Goal: Check status: Check status

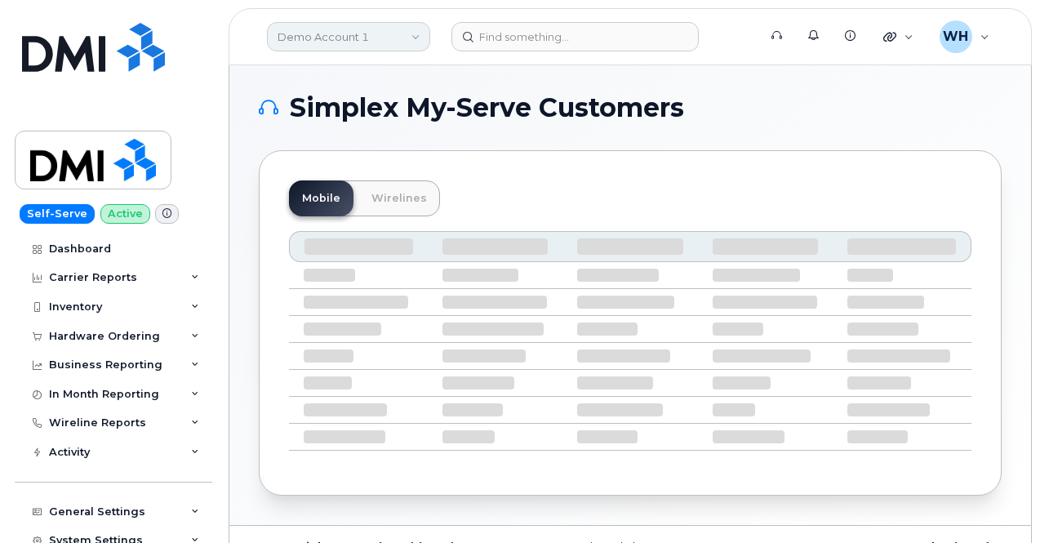
click at [311, 34] on link "Demo Account 1" at bounding box center [348, 36] width 163 height 29
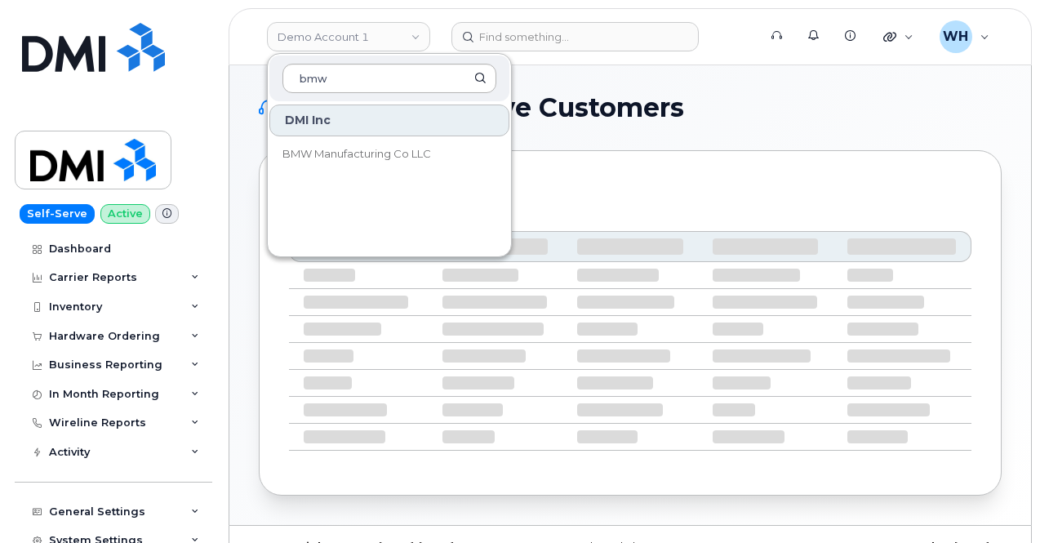
type input "bmw"
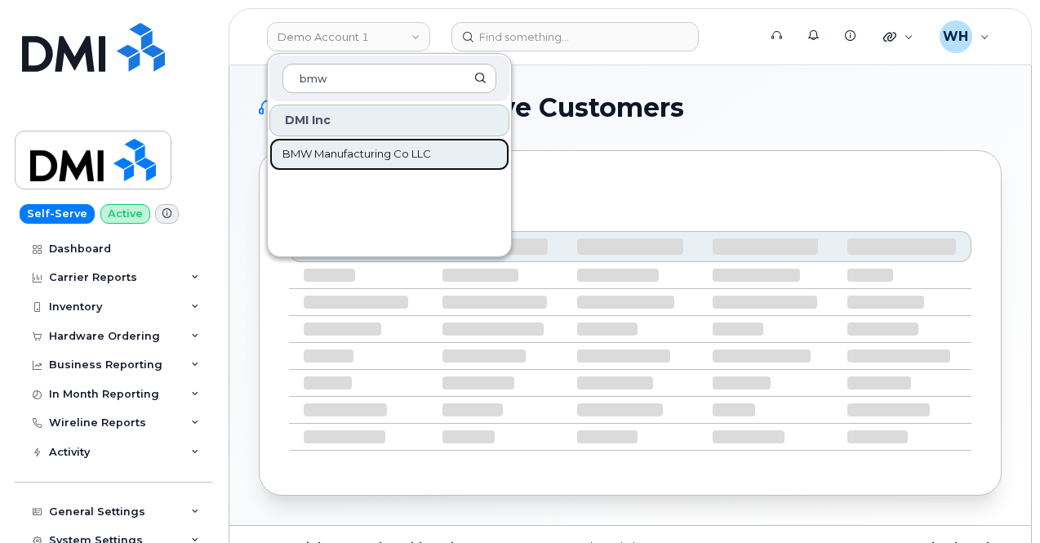
click at [418, 155] on span "BMW Manufacturing Co LLC" at bounding box center [357, 154] width 149 height 16
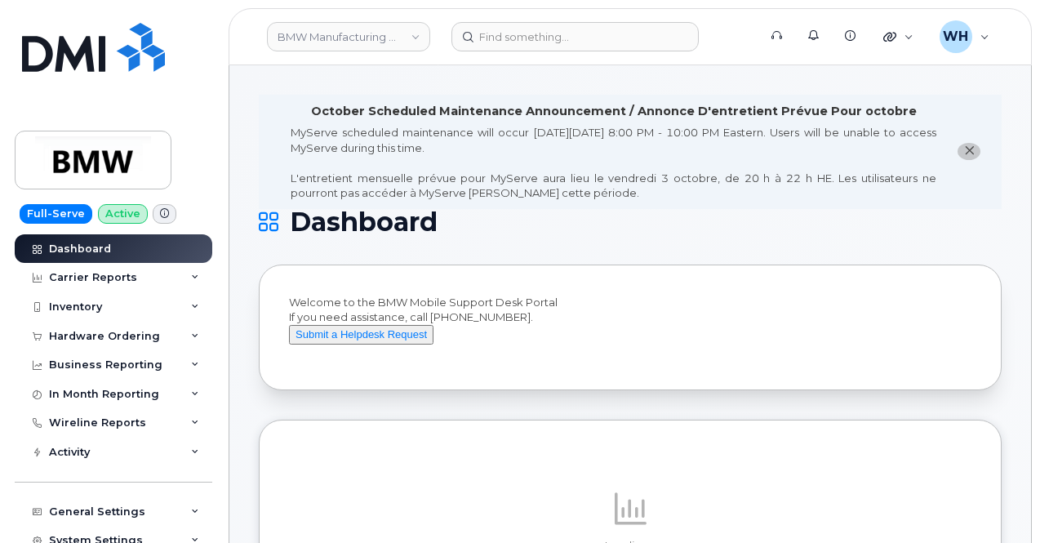
click at [969, 146] on icon "close notification" at bounding box center [969, 150] width 11 height 11
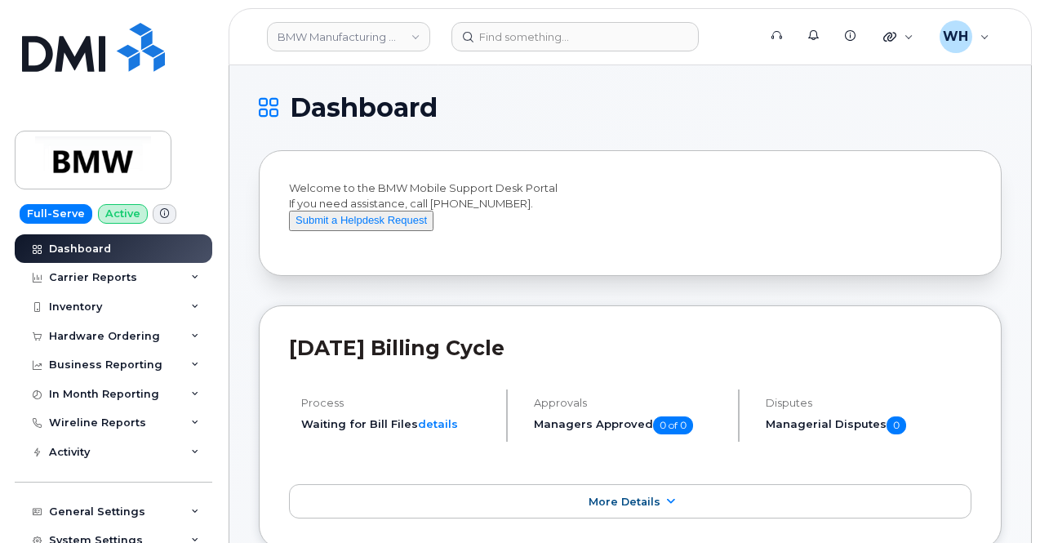
click at [160, 215] on icon at bounding box center [164, 213] width 9 height 9
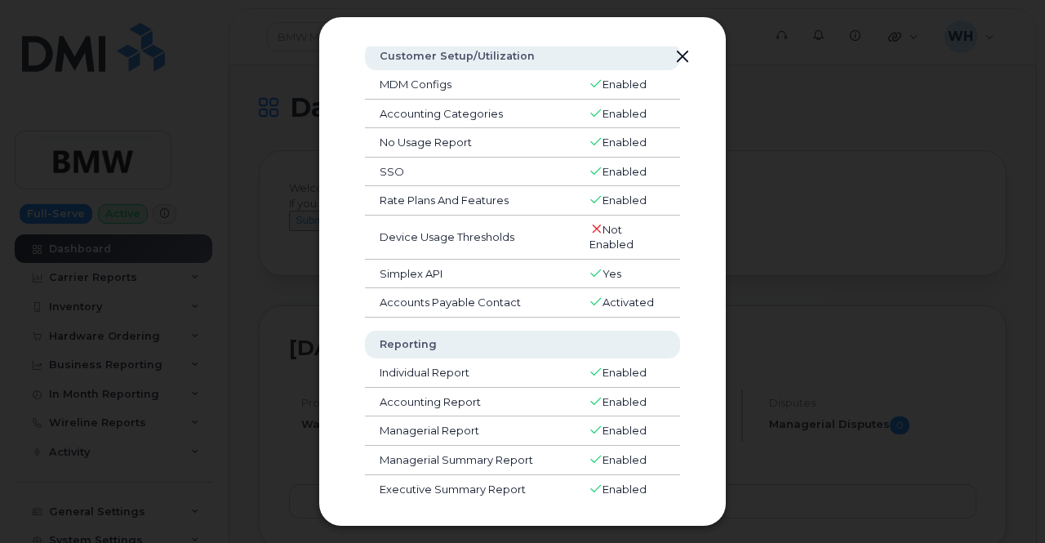
scroll to position [245, 0]
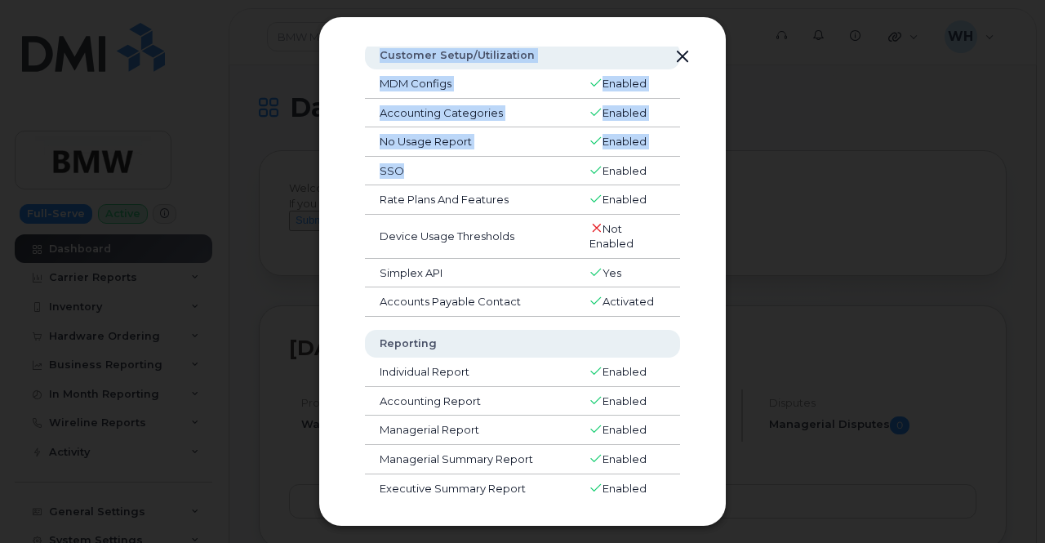
drag, startPoint x: 403, startPoint y: 163, endPoint x: 327, endPoint y: 176, distance: 77.9
click at [327, 176] on div "Customer Status Carrier Settings Bell API Not Enabled eOrdering BAN Not Enabled…" at bounding box center [522, 271] width 408 height 510
click at [476, 180] on td "SSO" at bounding box center [470, 171] width 210 height 29
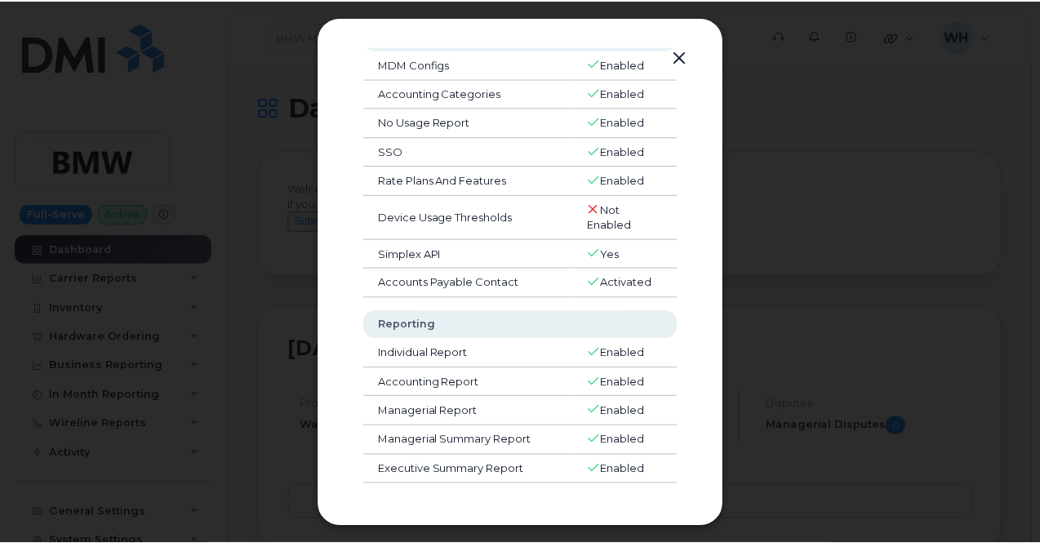
scroll to position [0, 0]
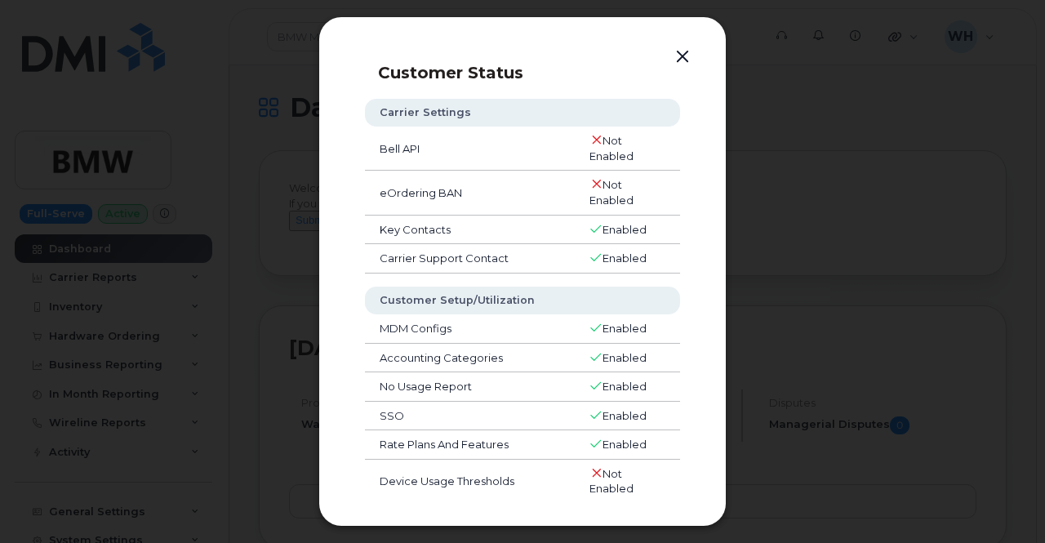
click at [678, 50] on button "button" at bounding box center [682, 57] width 24 height 23
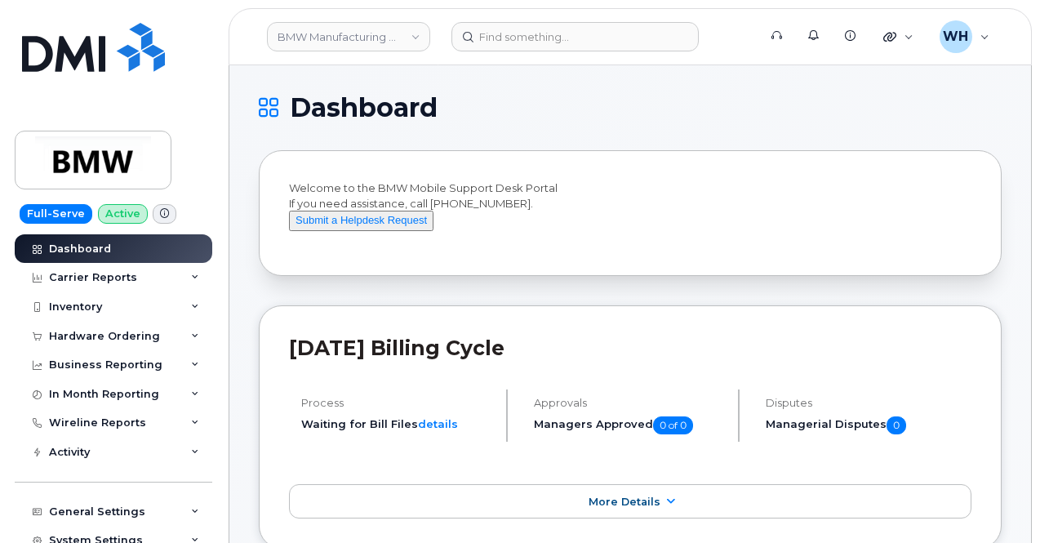
click at [160, 209] on icon at bounding box center [164, 213] width 9 height 9
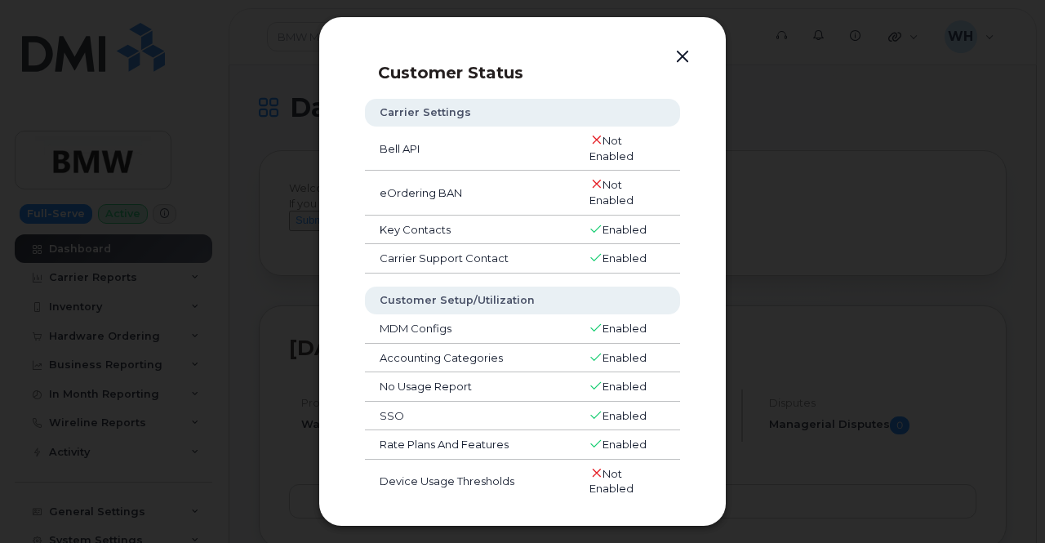
click at [679, 60] on button "button" at bounding box center [682, 57] width 24 height 23
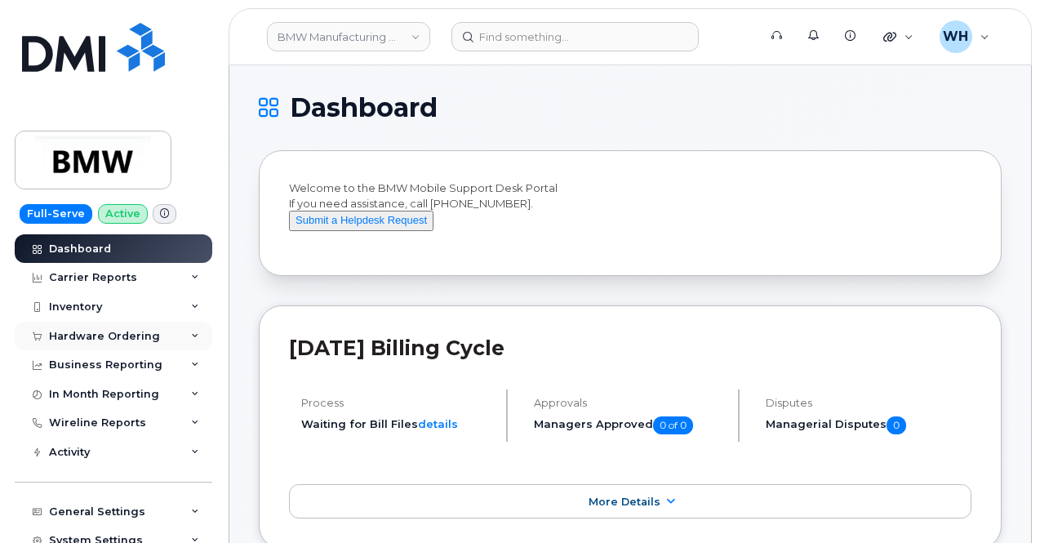
click at [119, 341] on div "Hardware Ordering" at bounding box center [104, 336] width 111 height 13
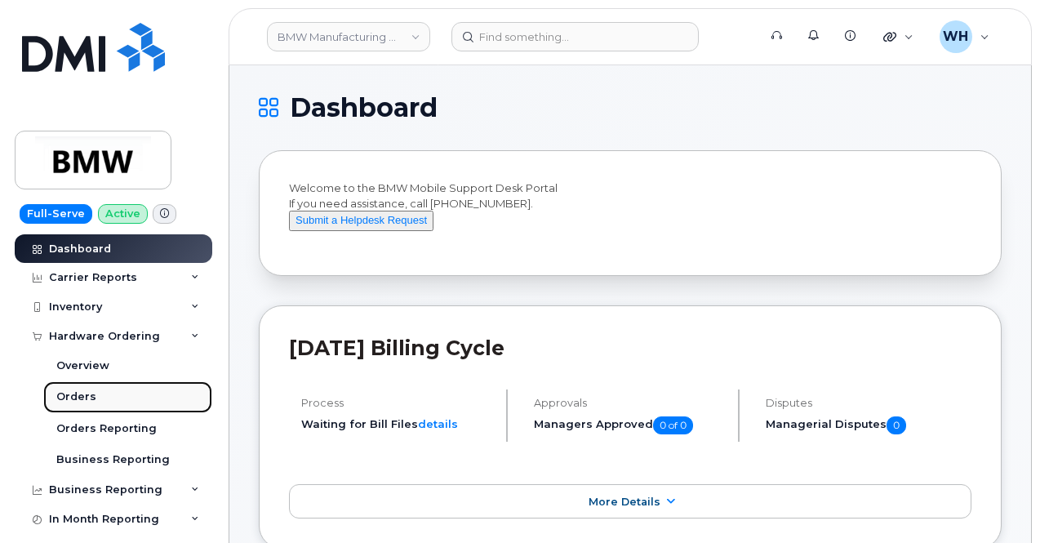
click at [107, 401] on link "Orders" at bounding box center [127, 396] width 169 height 31
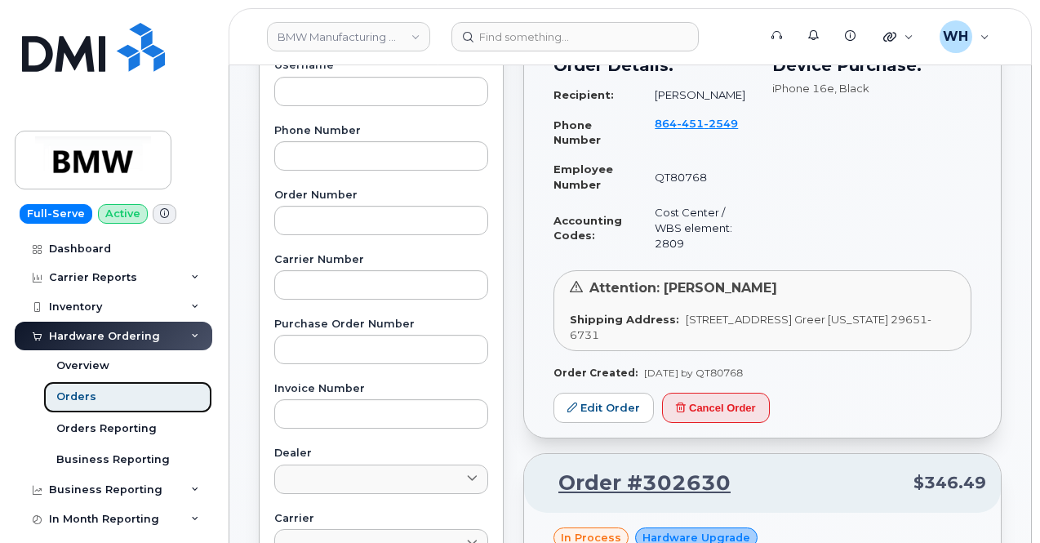
scroll to position [245, 0]
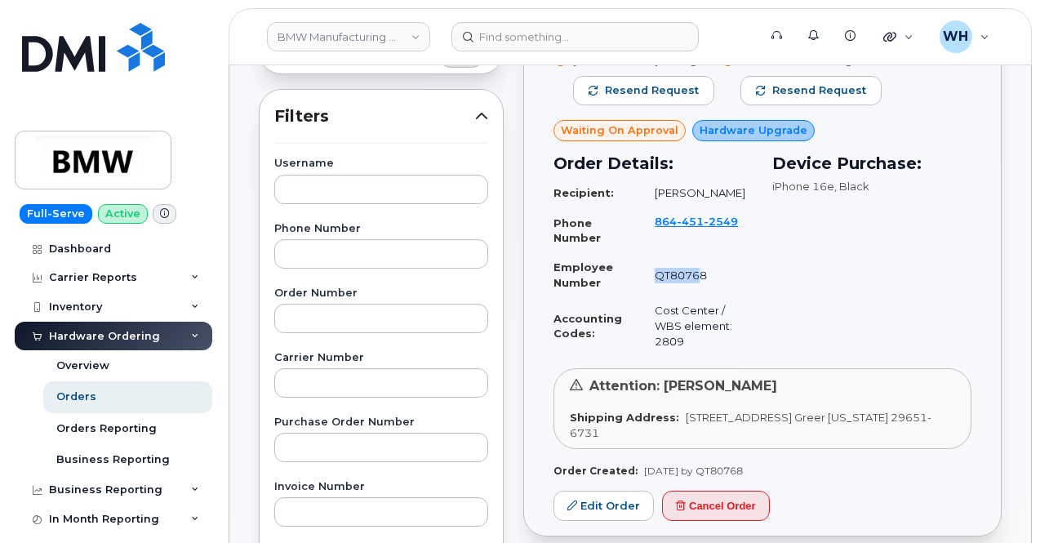
drag, startPoint x: 652, startPoint y: 274, endPoint x: 768, endPoint y: 281, distance: 116.2
click at [735, 269] on td "QT80768" at bounding box center [696, 274] width 113 height 43
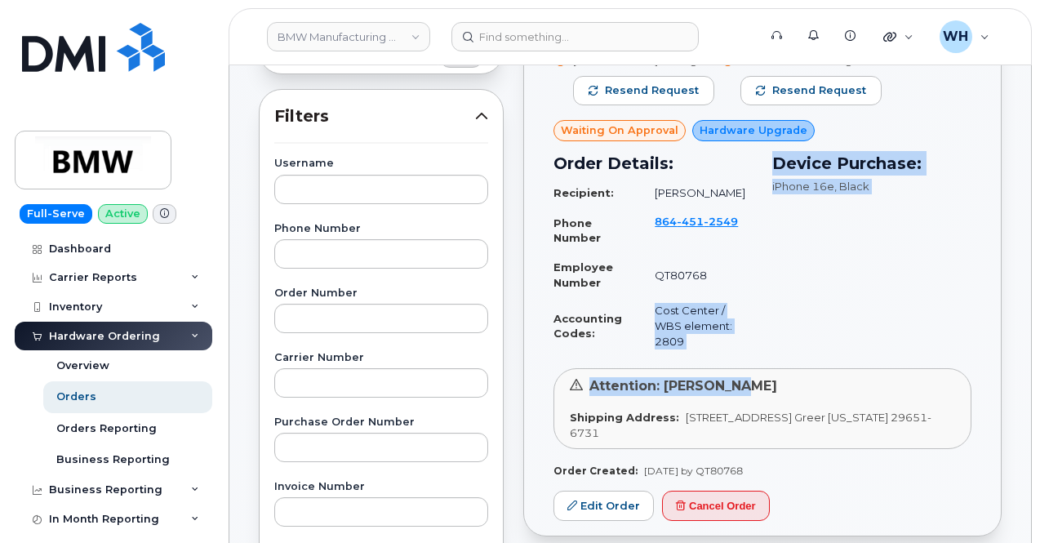
drag, startPoint x: 647, startPoint y: 308, endPoint x: 737, endPoint y: 368, distance: 108.9
click at [737, 368] on div "Sonji Piefke waiting Resend request Wireless Admin waiting Resend request Waiti…" at bounding box center [763, 266] width 418 height 425
click at [783, 315] on div "Device Purchase: iPhone 16e , Black" at bounding box center [872, 253] width 219 height 224
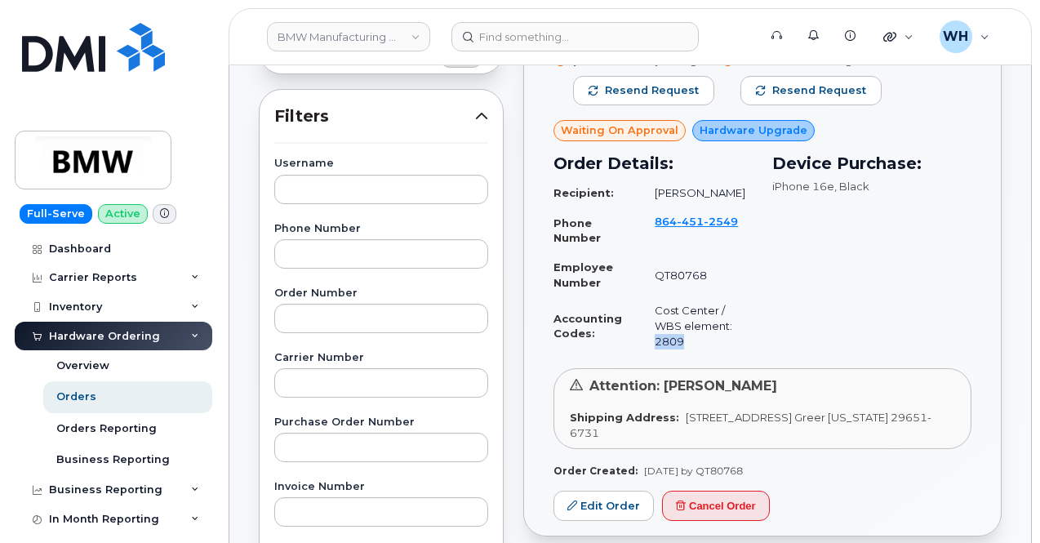
drag, startPoint x: 704, startPoint y: 323, endPoint x: 740, endPoint y: 323, distance: 35.9
click at [740, 323] on td "Cost Center / WBS element: 2809" at bounding box center [696, 325] width 113 height 59
click at [836, 411] on span "[STREET_ADDRESS] Greer [US_STATE] 29651-6731" at bounding box center [751, 425] width 362 height 29
drag, startPoint x: 553, startPoint y: 130, endPoint x: 679, endPoint y: 130, distance: 126.6
click at [675, 127] on div "Waiting On Approval" at bounding box center [620, 130] width 132 height 21
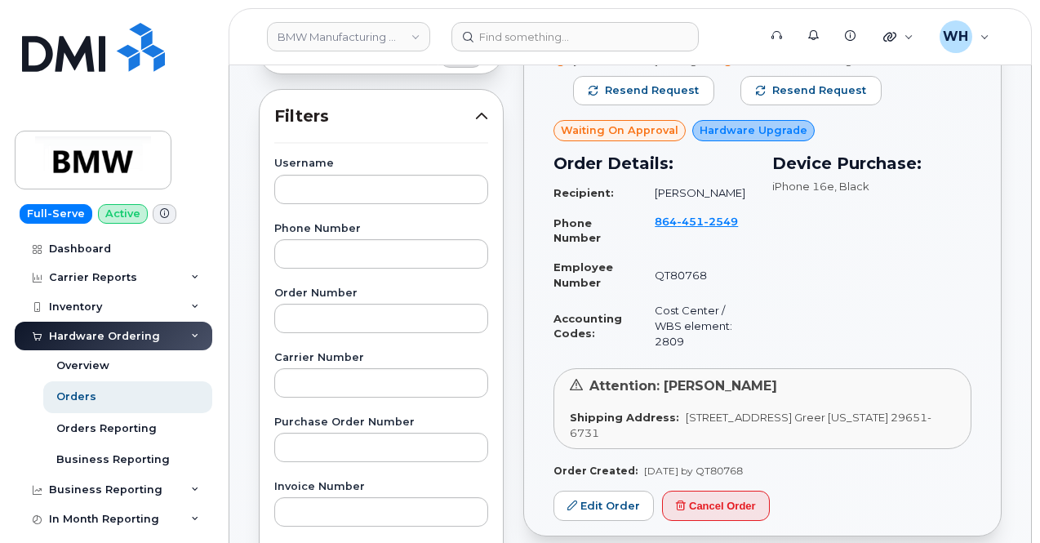
click at [773, 216] on div "Device Purchase: iPhone 16e , Black" at bounding box center [872, 253] width 219 height 224
drag, startPoint x: 773, startPoint y: 452, endPoint x: 635, endPoint y: 458, distance: 139.0
click at [635, 464] on div "Order Created: Oct 07, 2025 by QT80768" at bounding box center [763, 471] width 418 height 14
click at [857, 334] on div "Device Purchase: iPhone 16e , Black" at bounding box center [872, 253] width 219 height 224
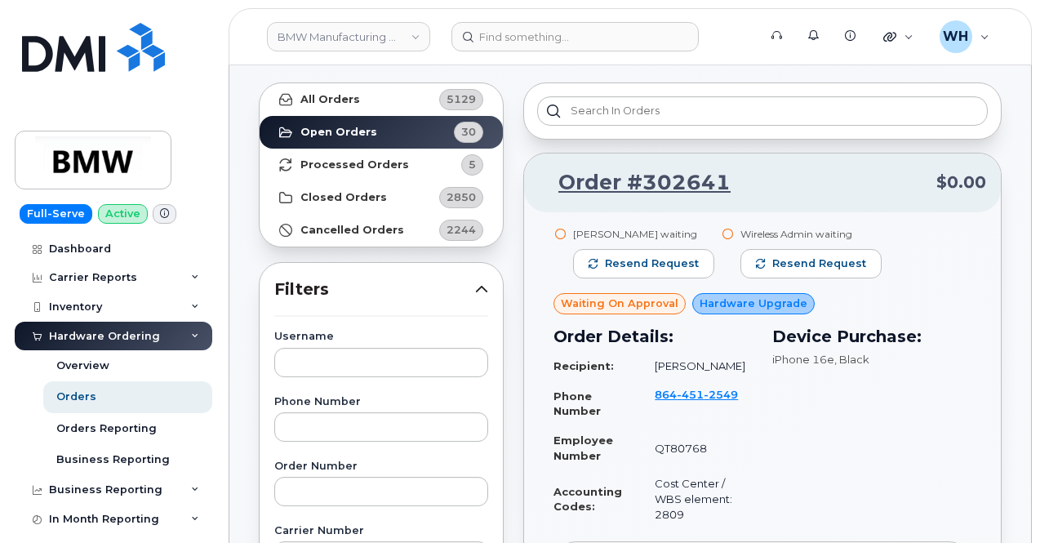
scroll to position [0, 0]
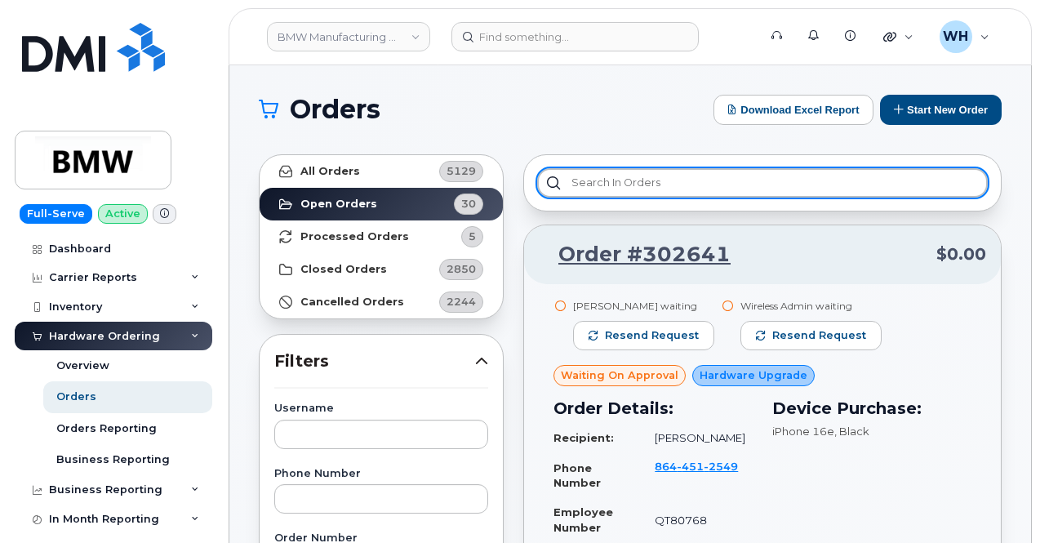
click at [692, 190] on input "text" at bounding box center [762, 182] width 451 height 29
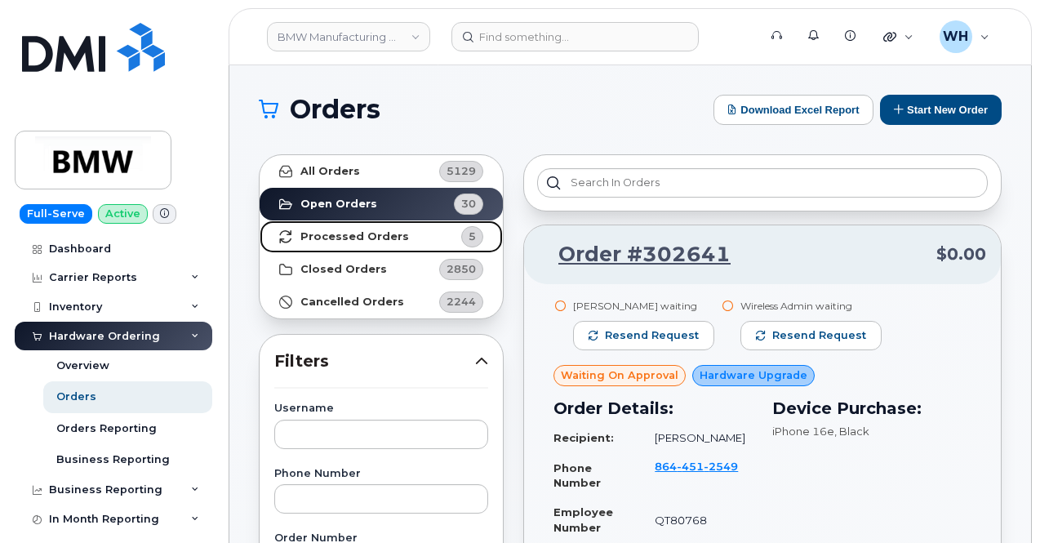
click at [413, 225] on link "Processed Orders 5" at bounding box center [381, 236] width 243 height 33
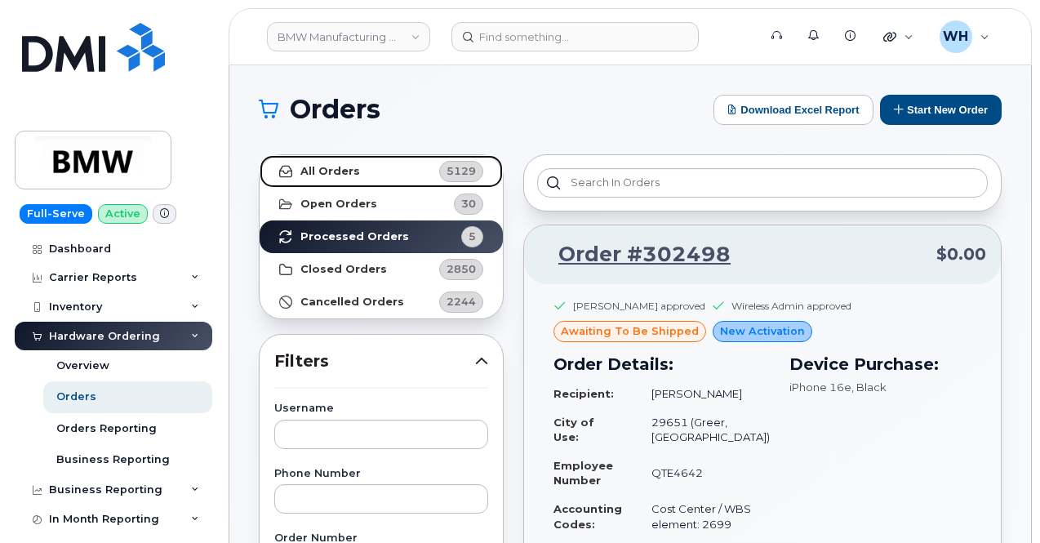
click at [376, 171] on link "All Orders 5129" at bounding box center [381, 171] width 243 height 33
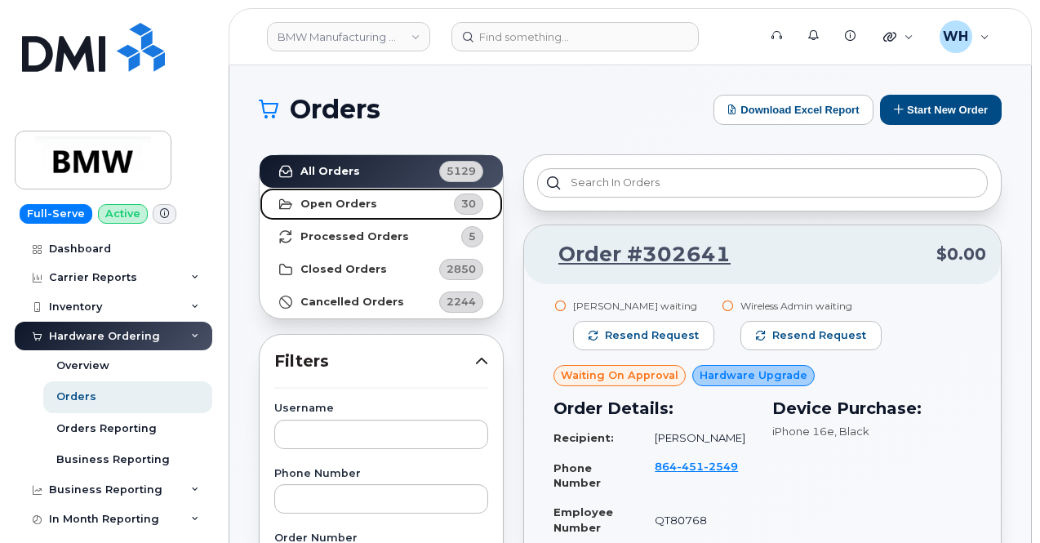
click at [403, 202] on link "Open Orders 30" at bounding box center [381, 204] width 243 height 33
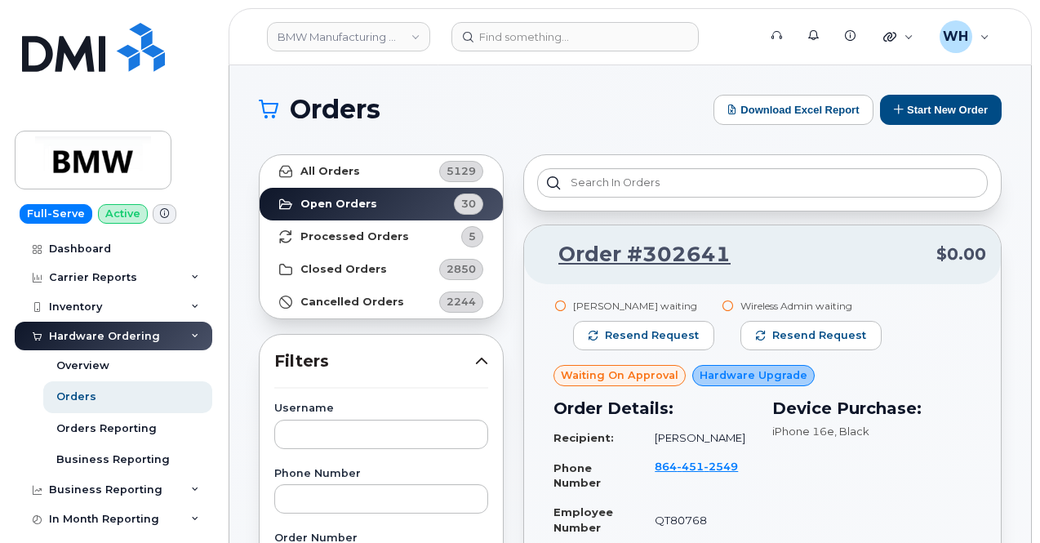
click at [139, 425] on div "Orders Reporting" at bounding box center [106, 428] width 100 height 15
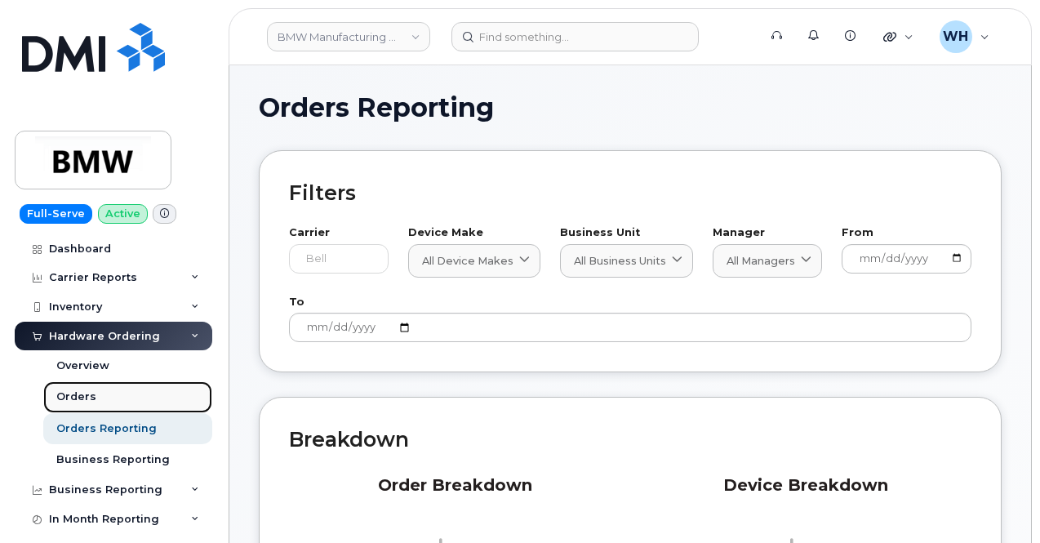
click at [100, 396] on link "Orders" at bounding box center [127, 396] width 169 height 31
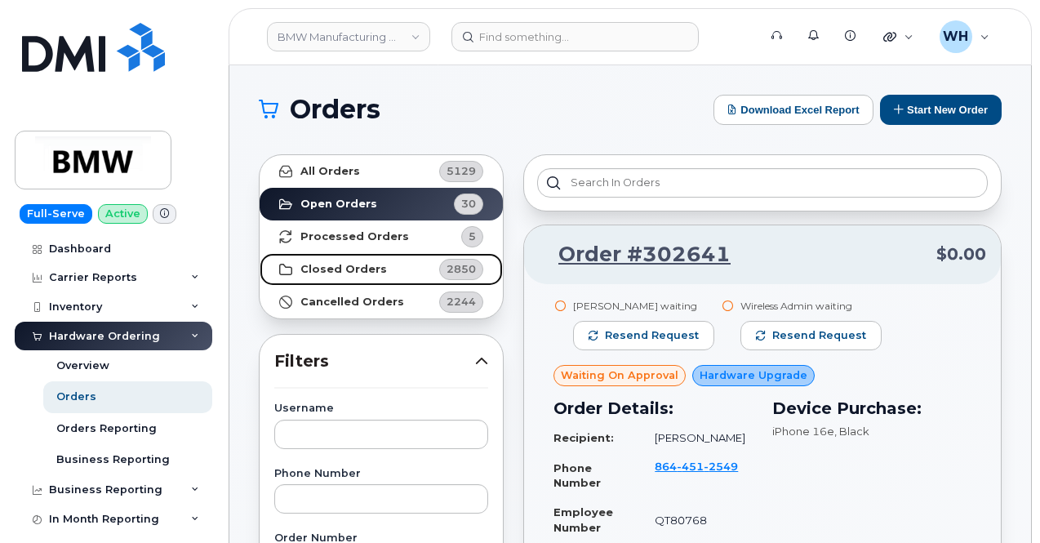
click at [389, 267] on link "Closed Orders 2850" at bounding box center [381, 269] width 243 height 33
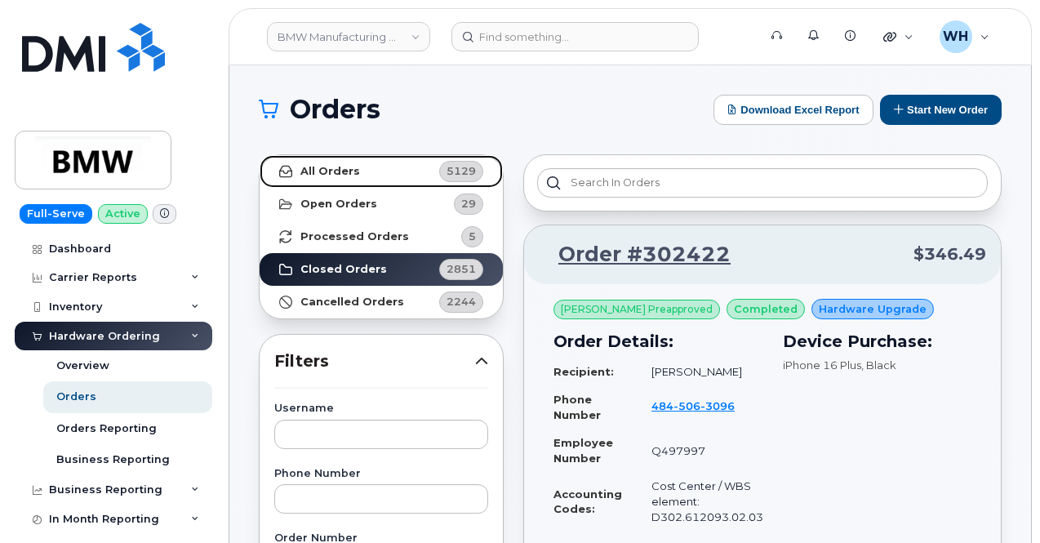
click at [299, 172] on link "All Orders 5129" at bounding box center [381, 171] width 243 height 33
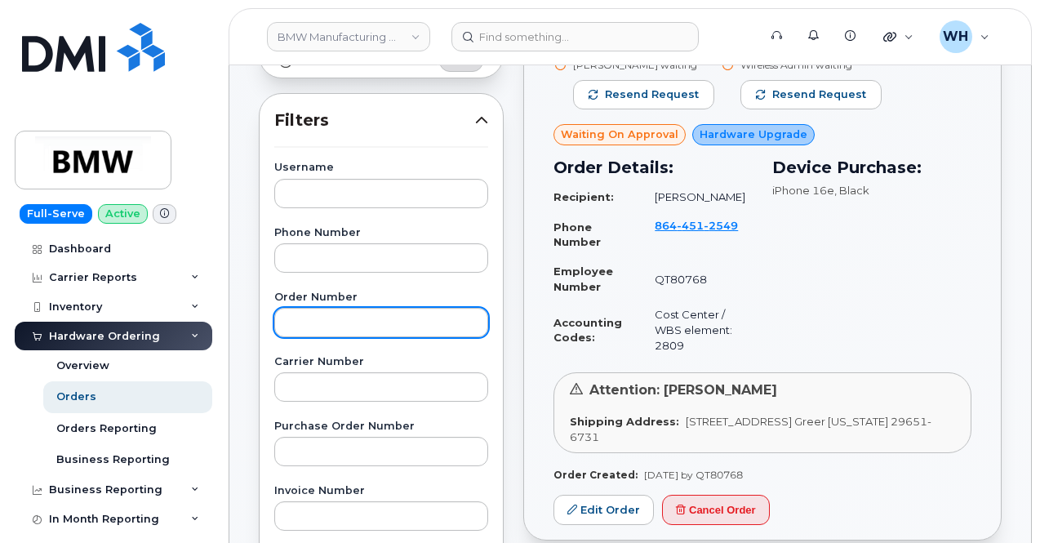
scroll to position [327, 0]
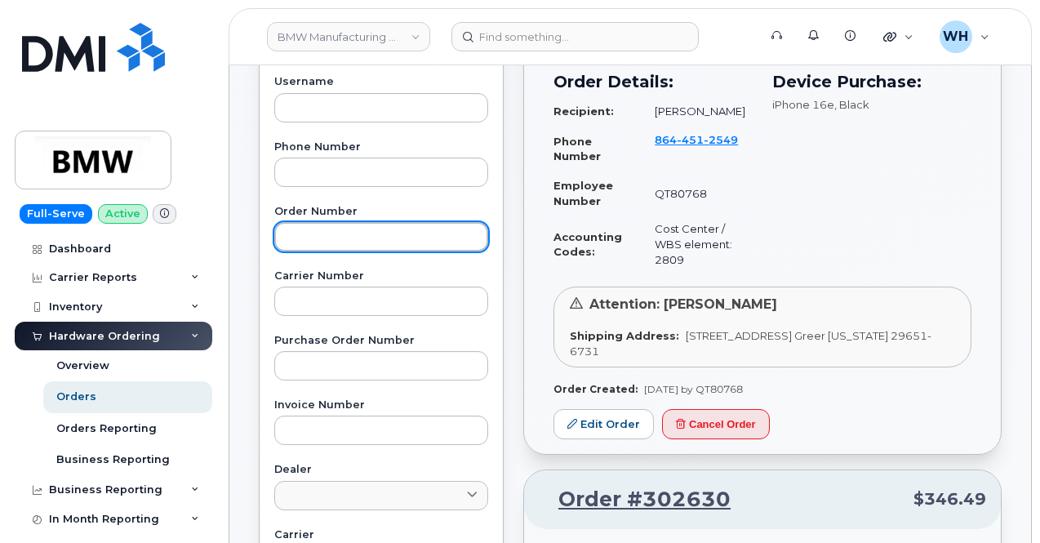
click at [372, 234] on input "text" at bounding box center [381, 236] width 214 height 29
type input "302421"
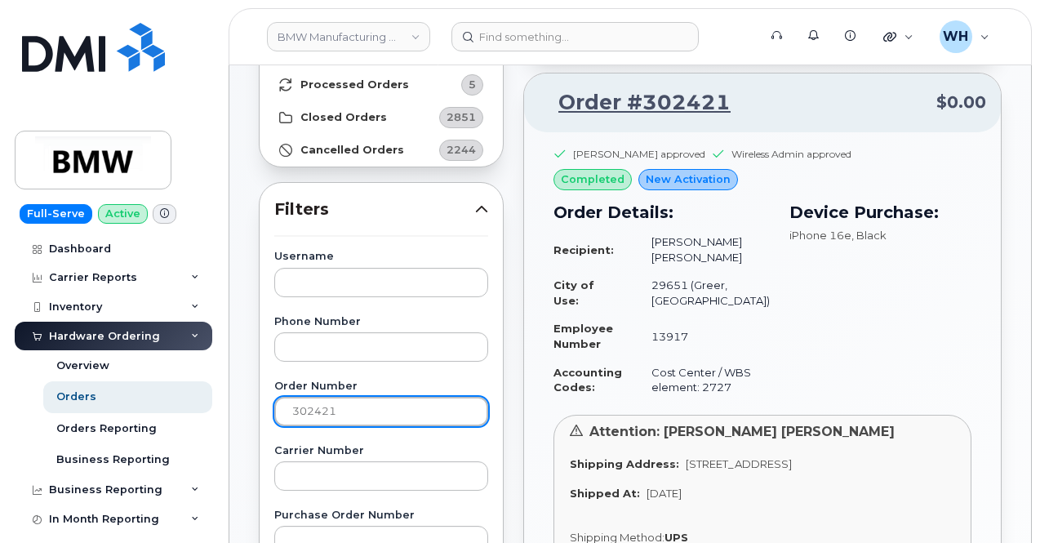
scroll to position [82, 0]
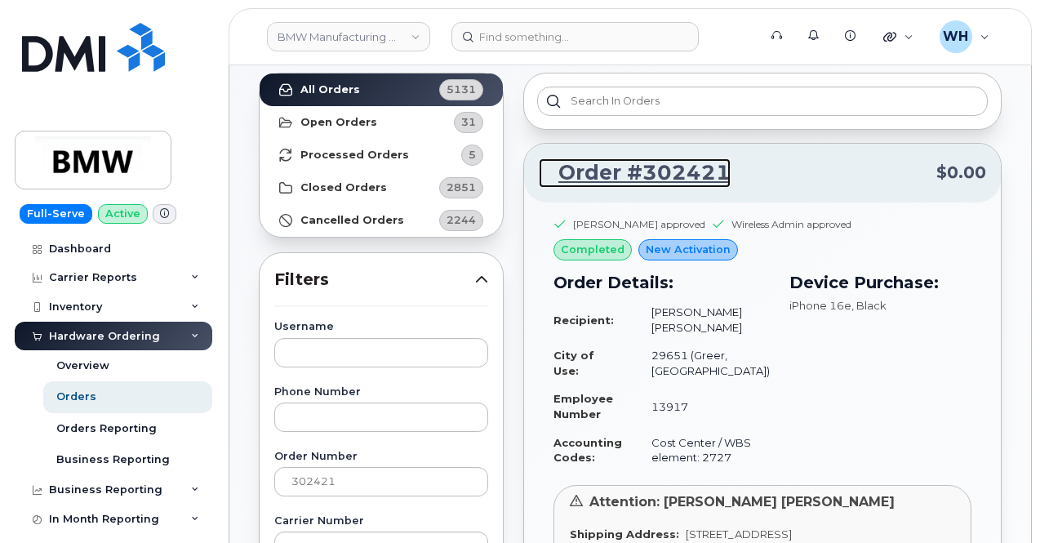
click at [671, 174] on link "Order #302421" at bounding box center [635, 172] width 192 height 29
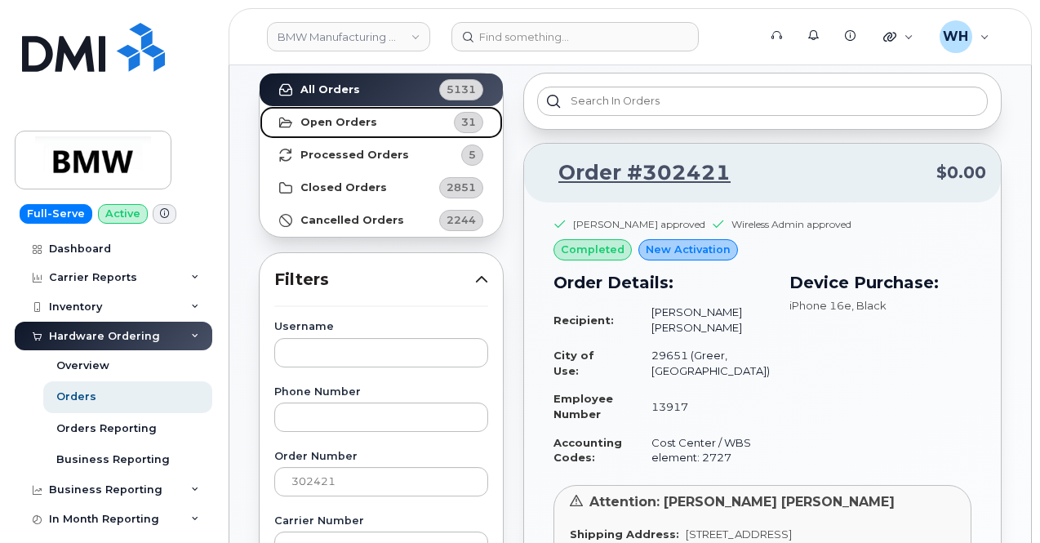
click at [375, 122] on link "Open Orders 31" at bounding box center [381, 122] width 243 height 33
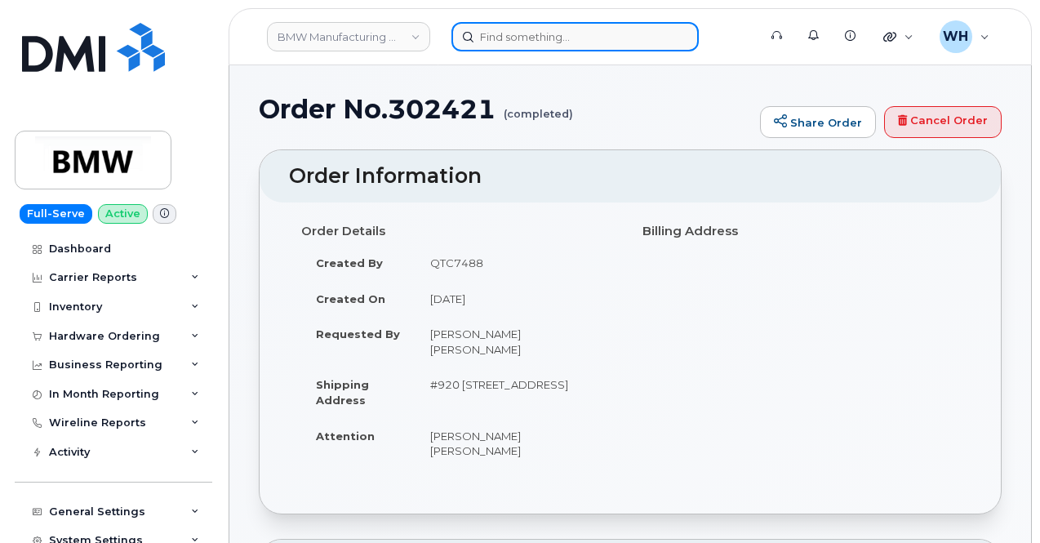
click at [524, 38] on input at bounding box center [575, 36] width 247 height 29
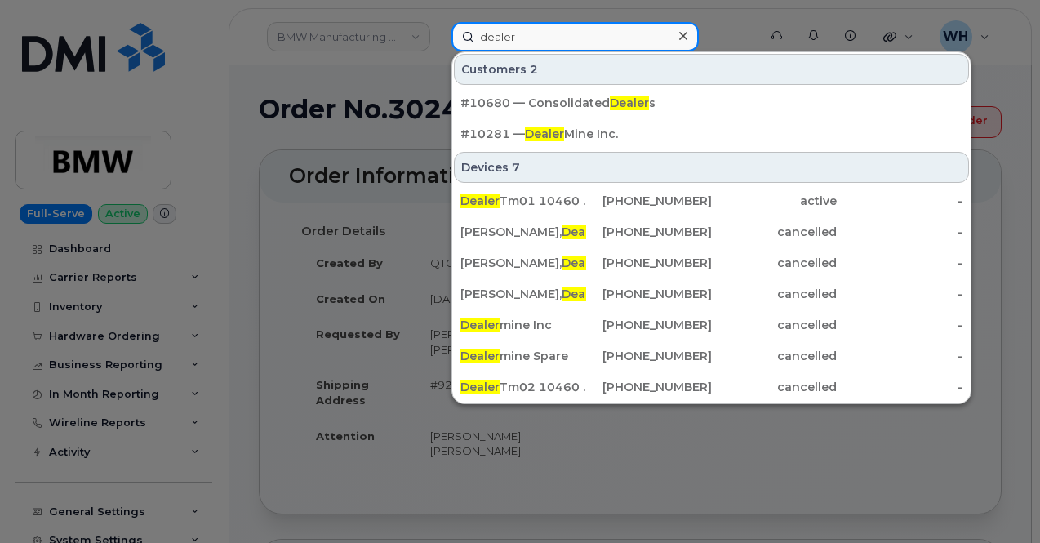
type input "dealer"
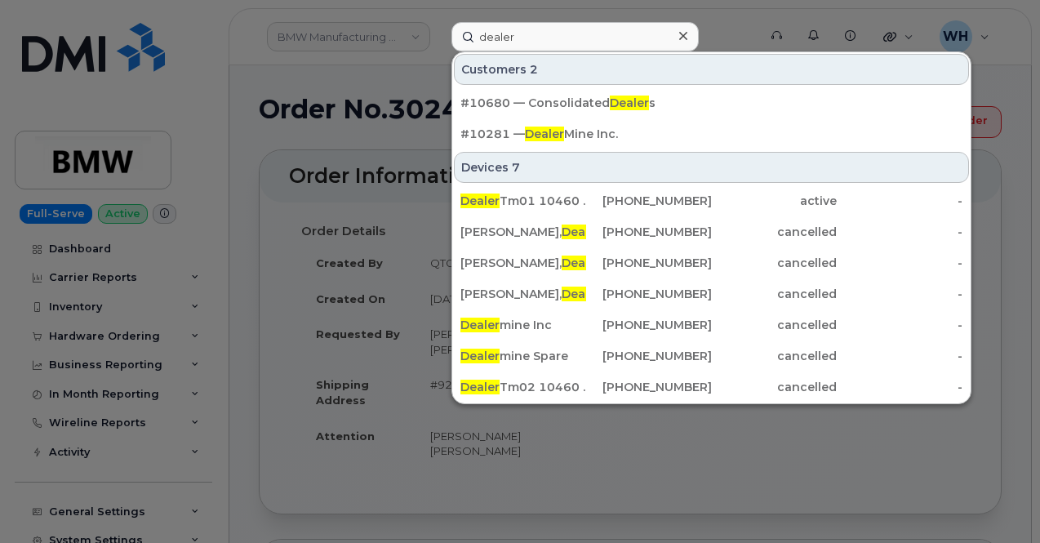
click at [300, 94] on div at bounding box center [520, 271] width 1040 height 543
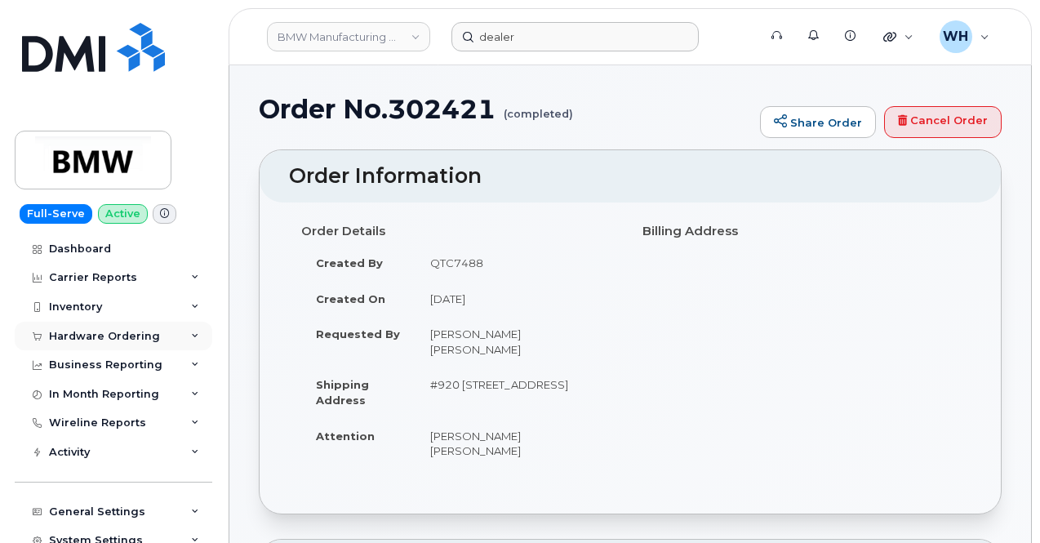
click at [96, 339] on div "Hardware Ordering" at bounding box center [104, 336] width 111 height 13
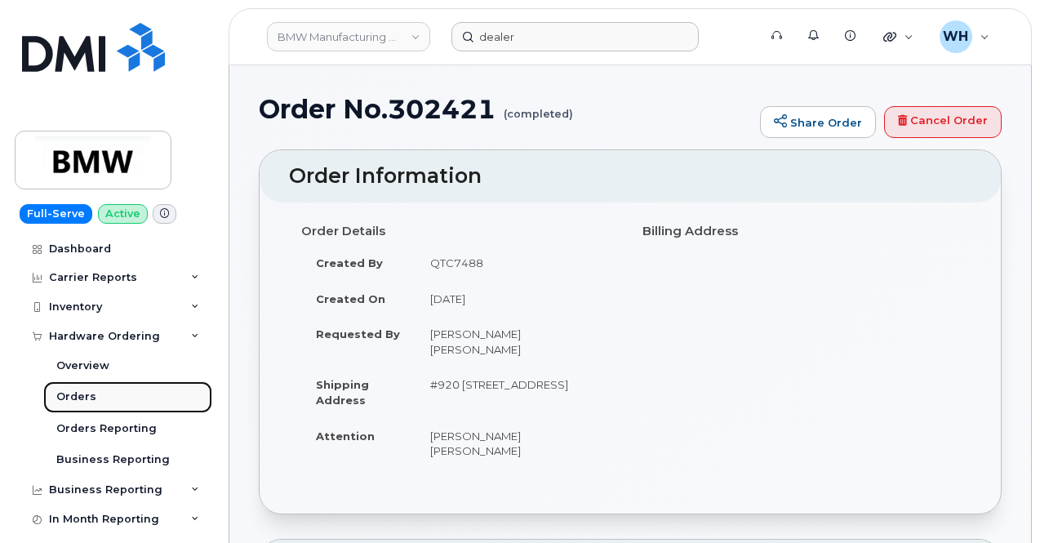
click at [85, 394] on div "Orders" at bounding box center [76, 397] width 40 height 15
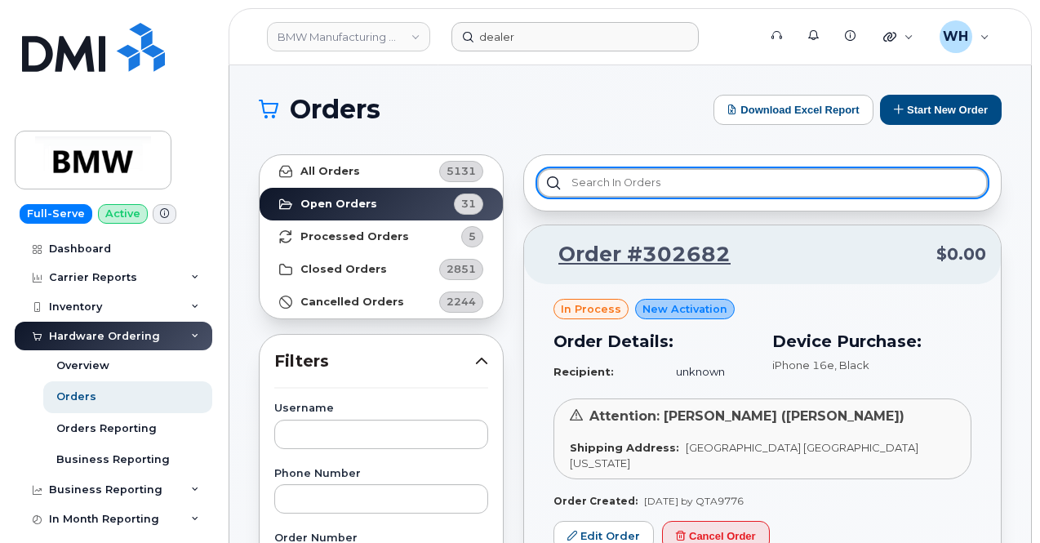
click at [622, 190] on input "text" at bounding box center [762, 182] width 451 height 29
type input "dealer"
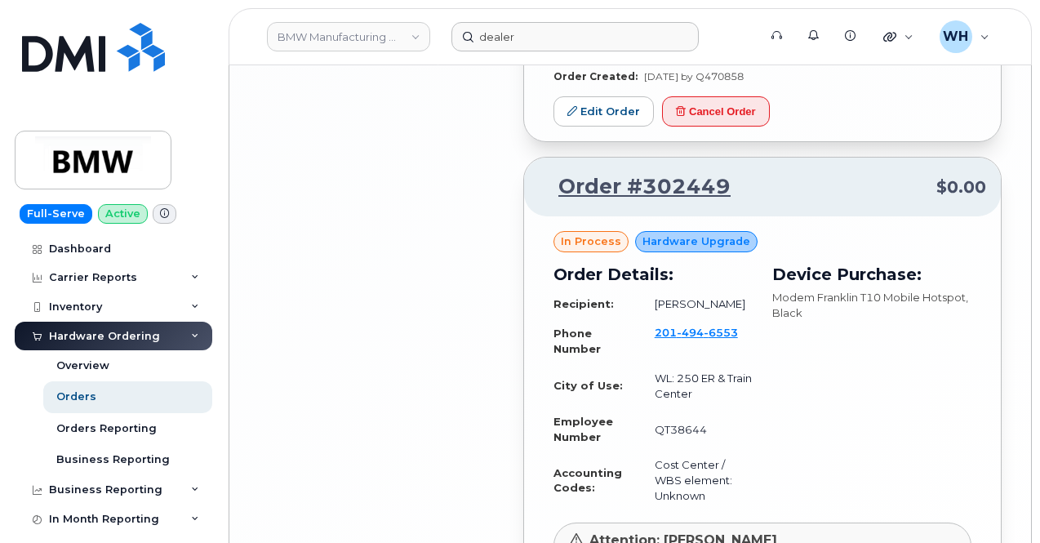
scroll to position [3547, 0]
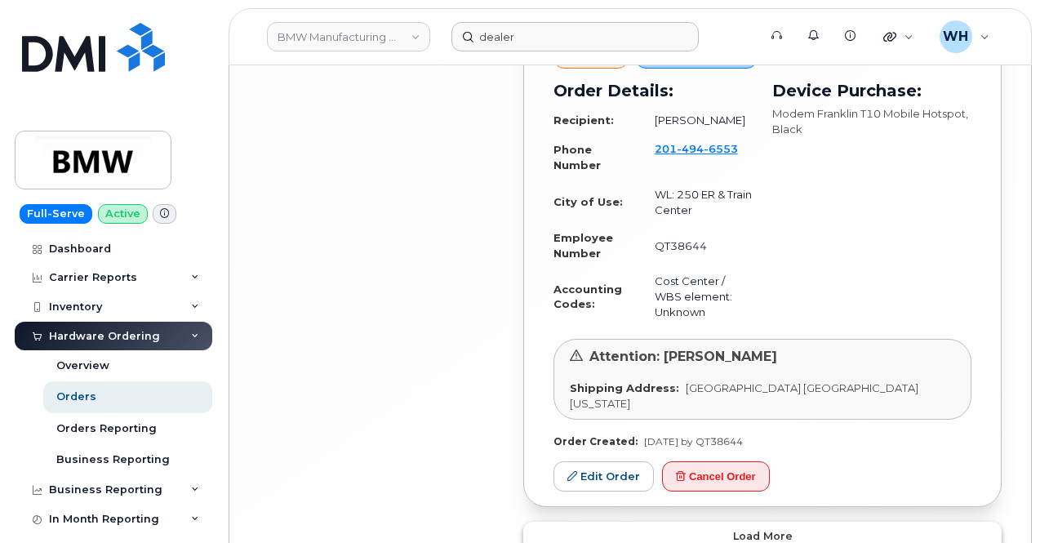
click at [862, 522] on button "Load more" at bounding box center [762, 536] width 479 height 29
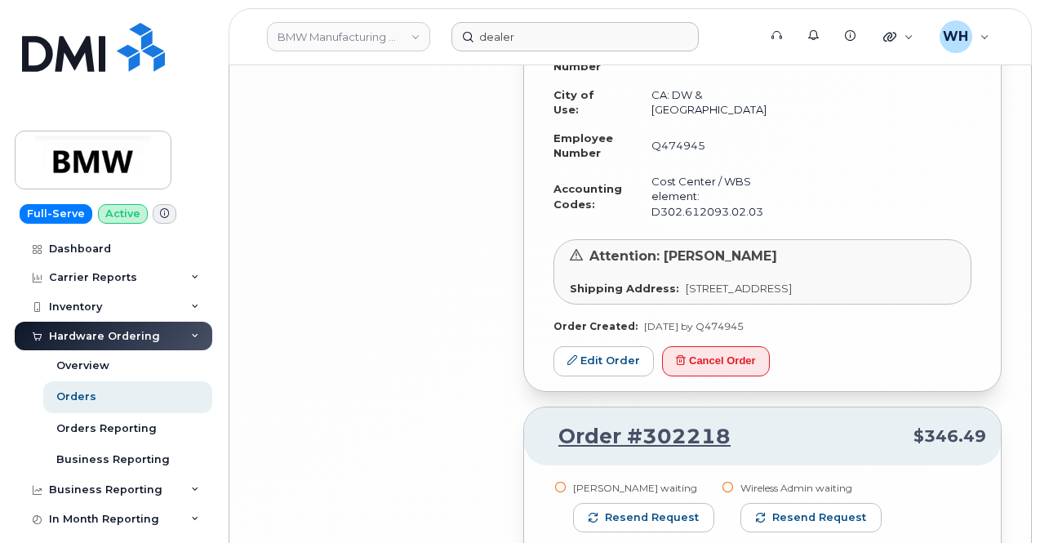
scroll to position [6814, 0]
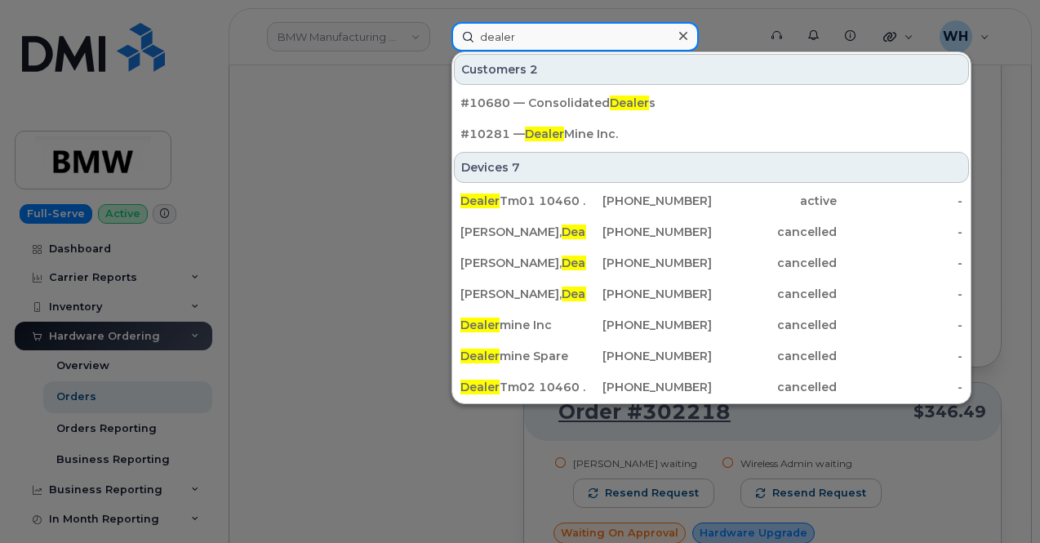
drag, startPoint x: 590, startPoint y: 29, endPoint x: 338, endPoint y: 56, distance: 253.8
click at [439, 51] on div "dealer Customers 2 #10680 — Consolidated Dealer s #10281 — Dealer Mine Inc. Dev…" at bounding box center [600, 36] width 322 height 29
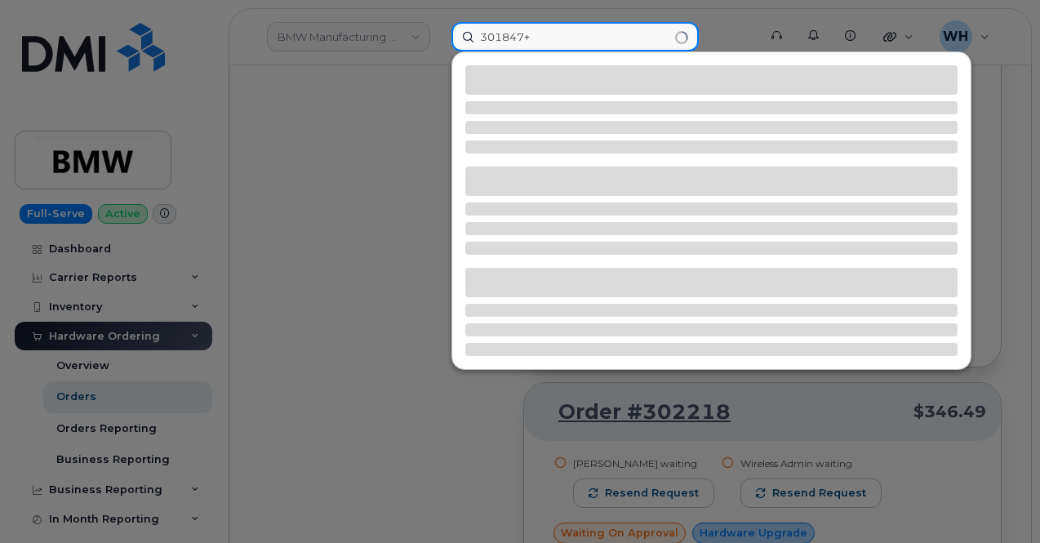
type input "301847"
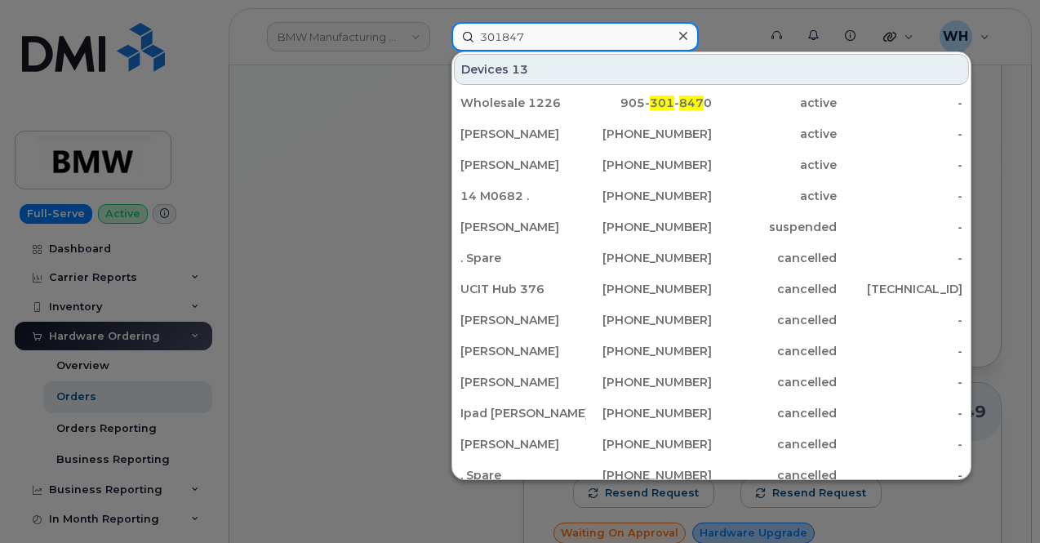
drag, startPoint x: 541, startPoint y: 37, endPoint x: 371, endPoint y: 40, distance: 169.9
click at [439, 40] on div "301847 Devices 13 Wholesale [PHONE_NUMBER] - 847 0 active - [PERSON_NAME] [PHON…" at bounding box center [600, 36] width 322 height 29
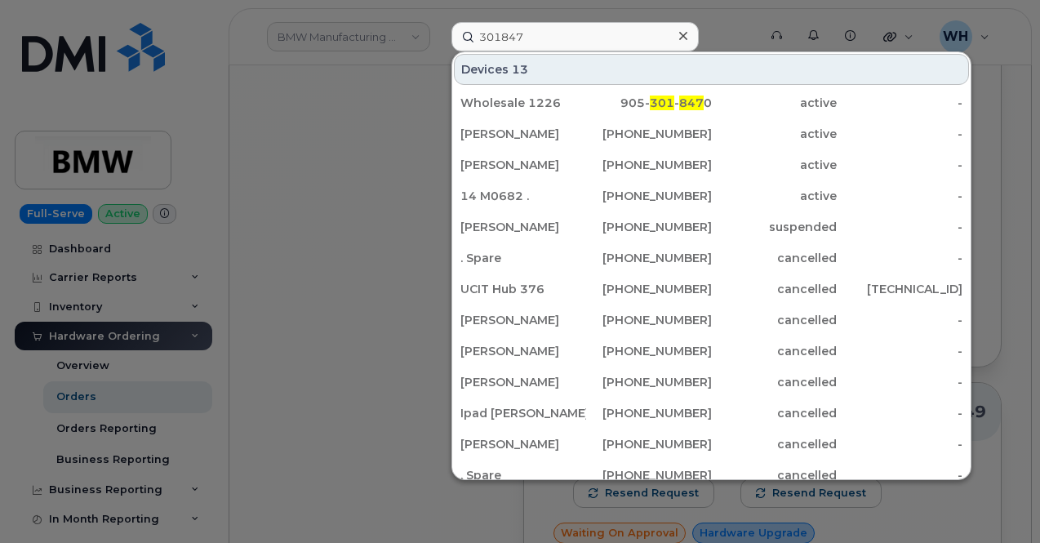
click at [383, 162] on div at bounding box center [520, 271] width 1040 height 543
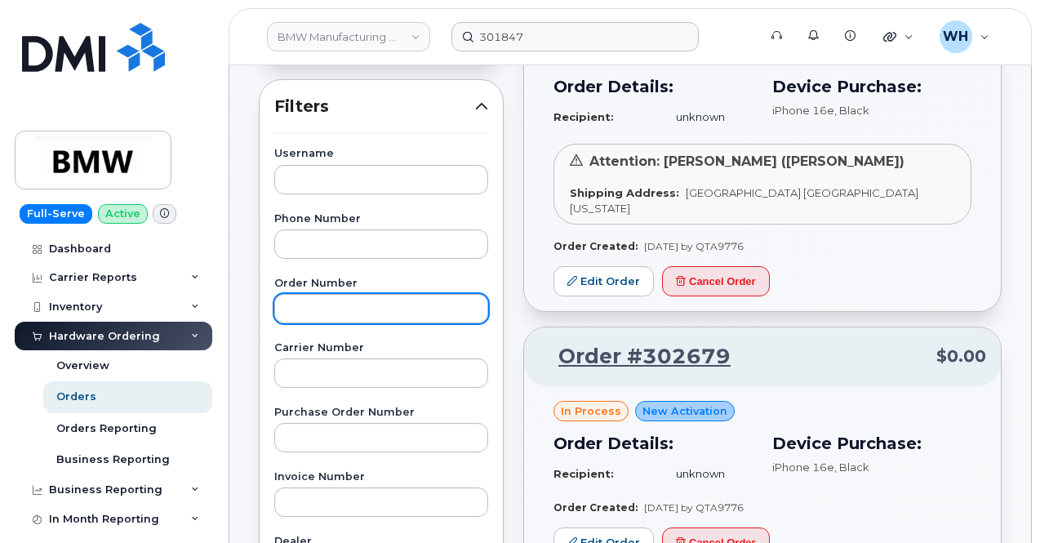
scroll to position [199, 0]
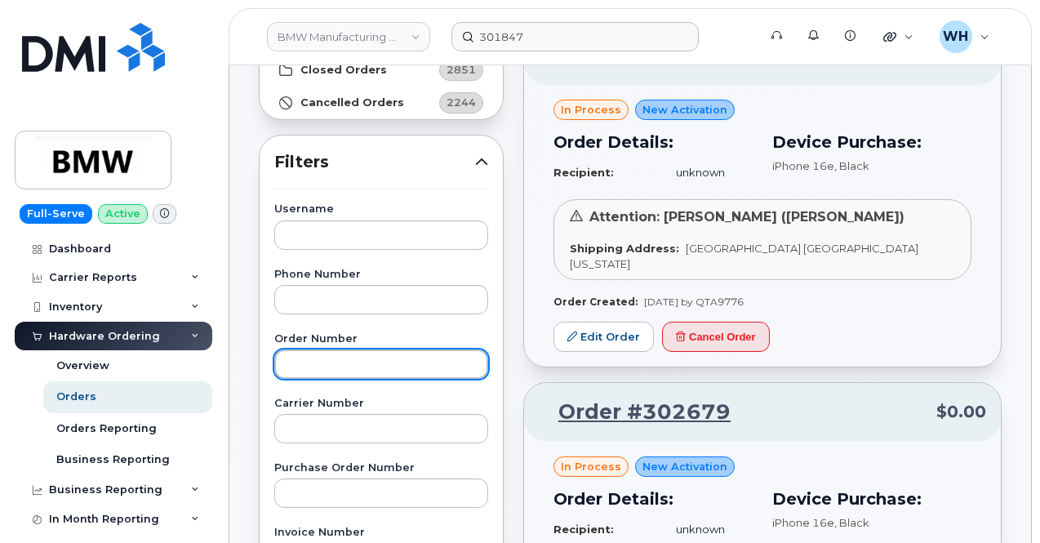
click at [374, 353] on input "text" at bounding box center [381, 364] width 214 height 29
paste input "301847"
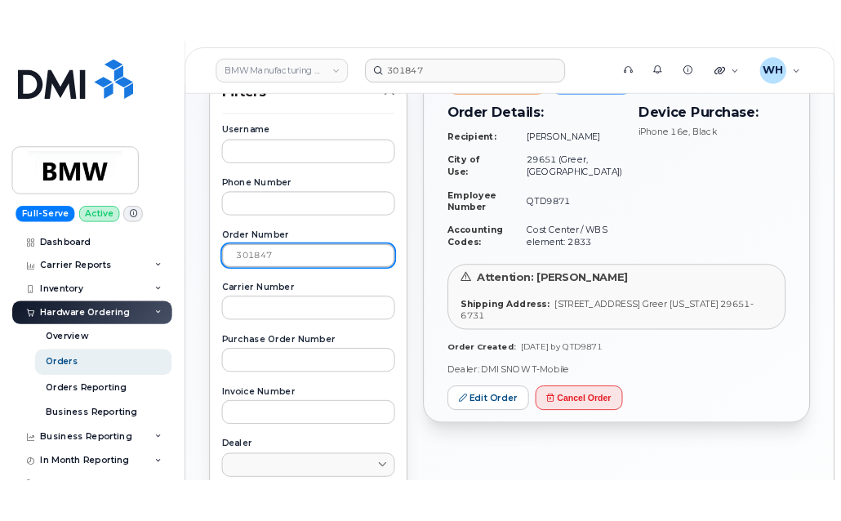
scroll to position [363, 0]
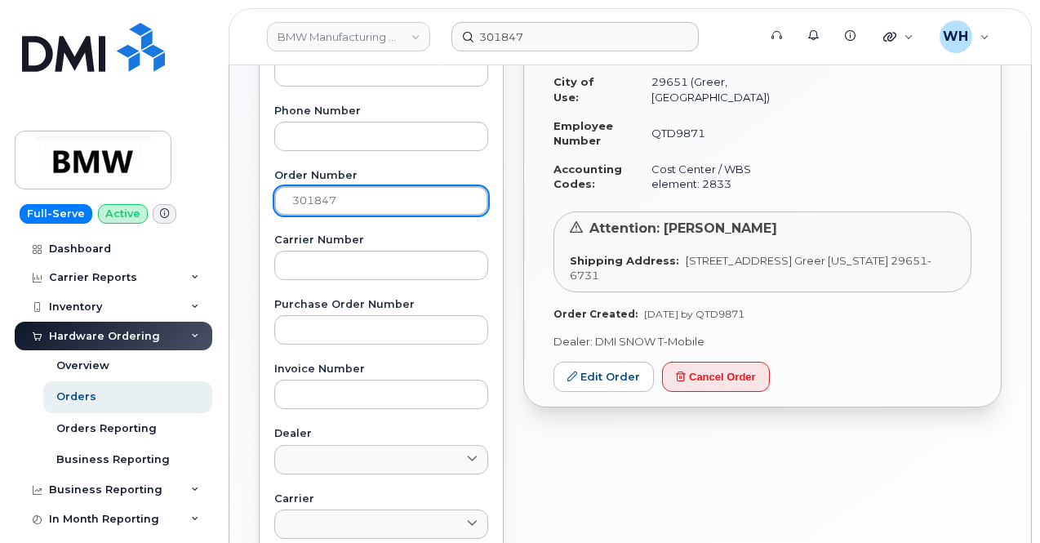
type input "301847"
